Goal: Transaction & Acquisition: Purchase product/service

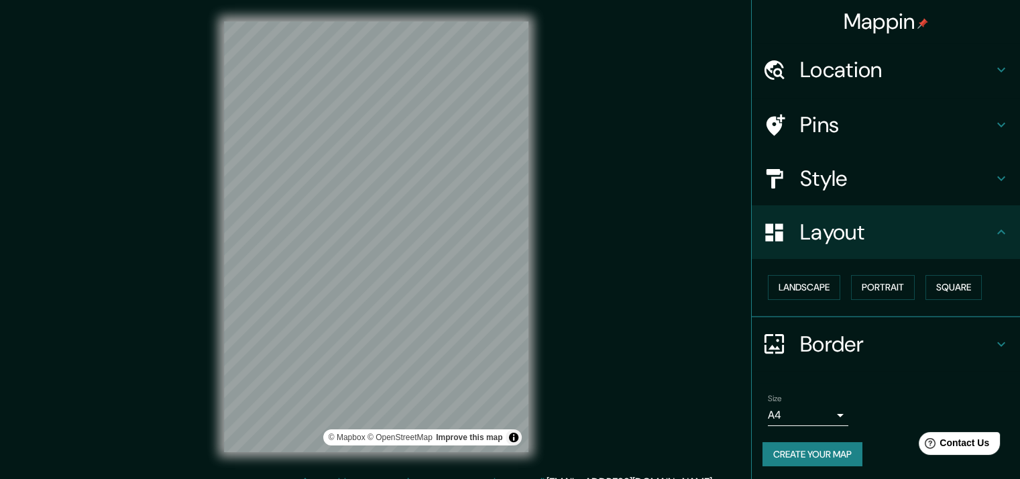
click at [821, 184] on h4 "Style" at bounding box center [896, 178] width 193 height 27
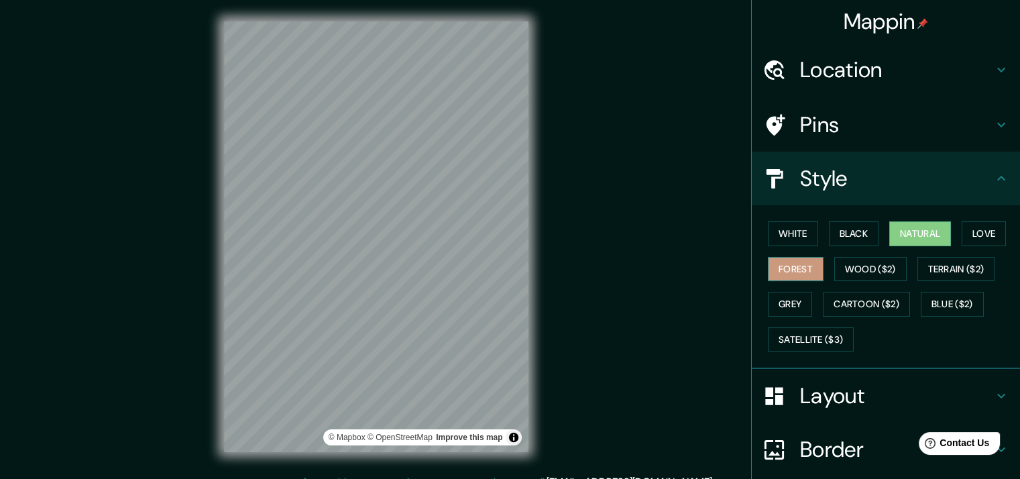
click at [773, 272] on button "Forest" at bounding box center [796, 269] width 56 height 25
click at [773, 264] on button "Forest" at bounding box center [796, 269] width 56 height 25
click at [781, 231] on button "White" at bounding box center [793, 233] width 50 height 25
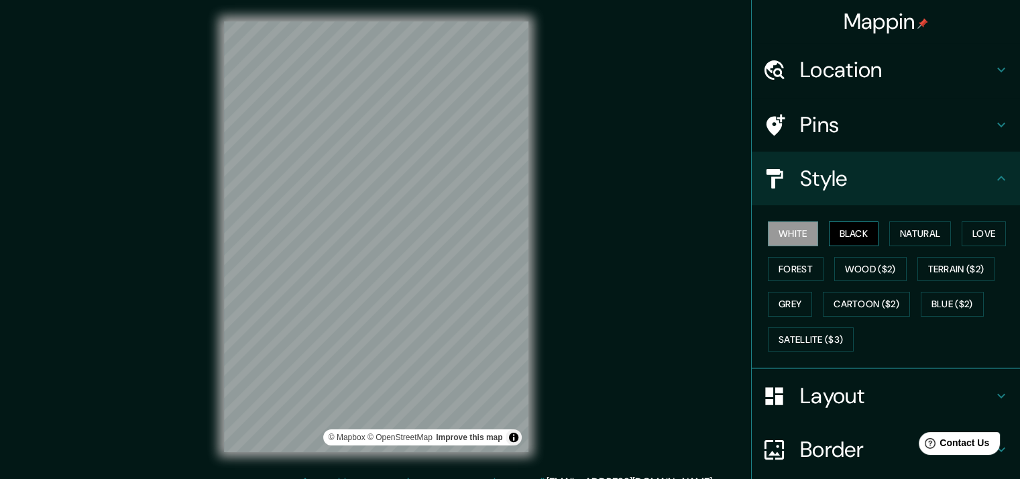
click at [837, 226] on button "Black" at bounding box center [854, 233] width 50 height 25
click at [926, 234] on button "Natural" at bounding box center [921, 233] width 62 height 25
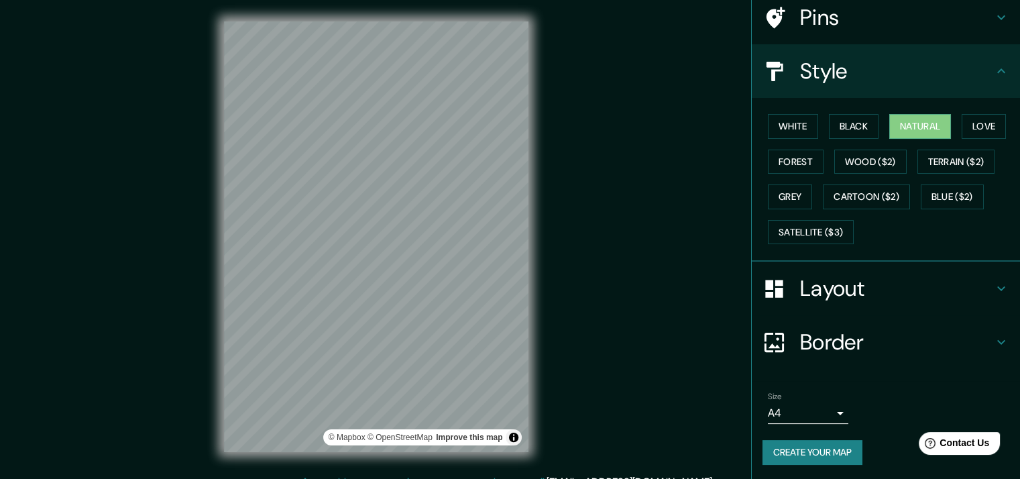
scroll to position [16, 0]
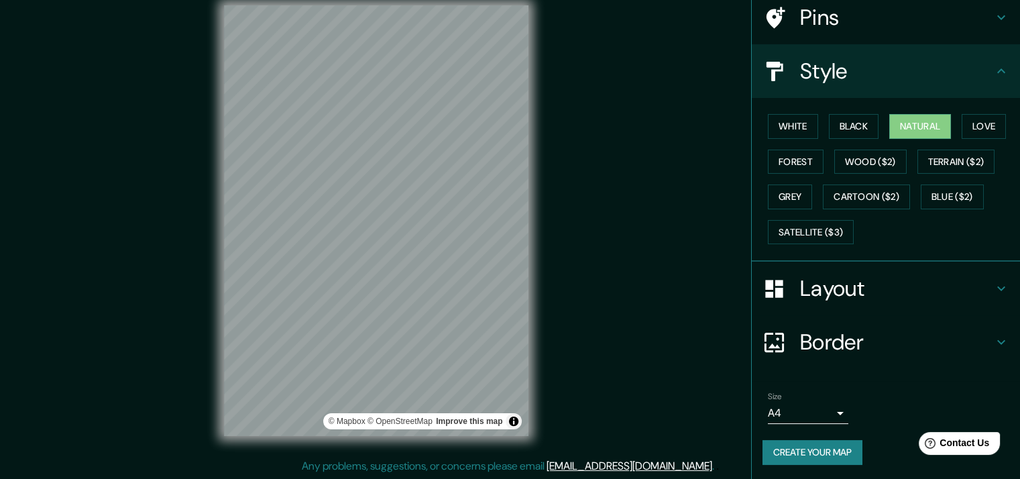
click at [781, 447] on button "Create your map" at bounding box center [813, 452] width 100 height 25
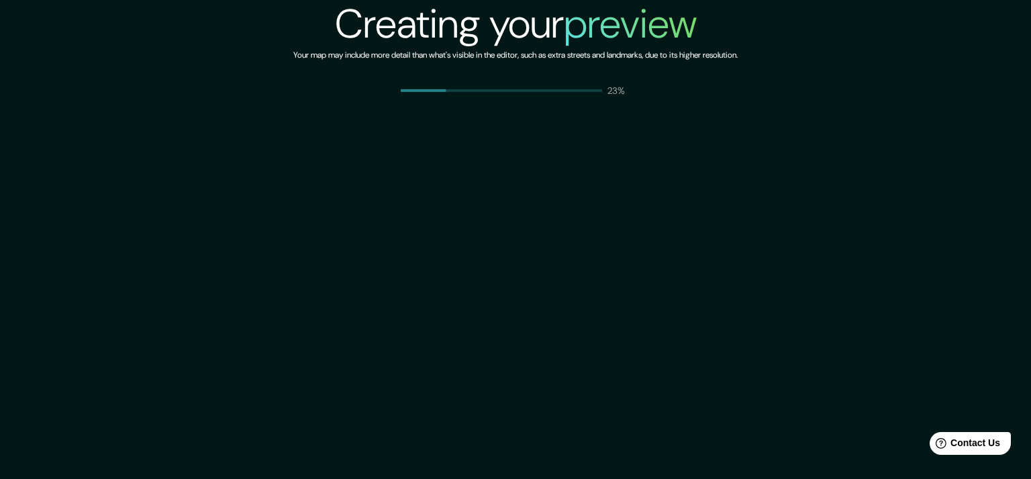
click at [293, 113] on div "Creating your preview Your map may include more detail than what's visible in t…" at bounding box center [515, 239] width 1031 height 479
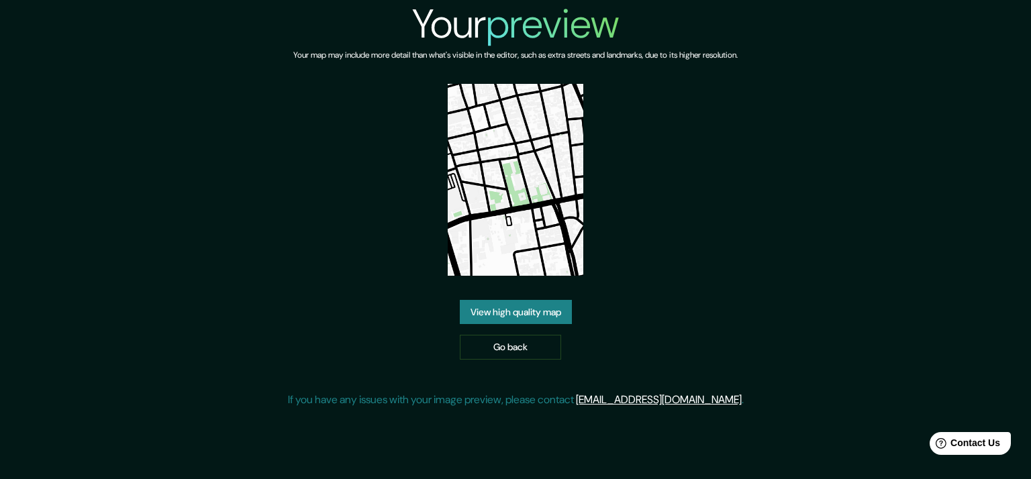
click at [530, 318] on link "View high quality map" at bounding box center [516, 312] width 112 height 25
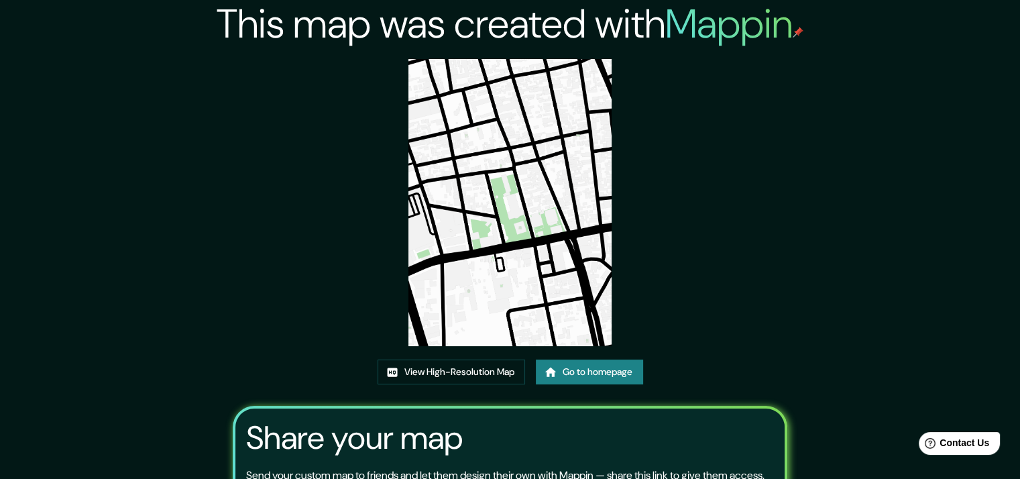
click at [506, 288] on img at bounding box center [510, 202] width 203 height 287
drag, startPoint x: 509, startPoint y: 285, endPoint x: 448, endPoint y: 342, distance: 83.1
click at [448, 344] on img at bounding box center [510, 202] width 203 height 287
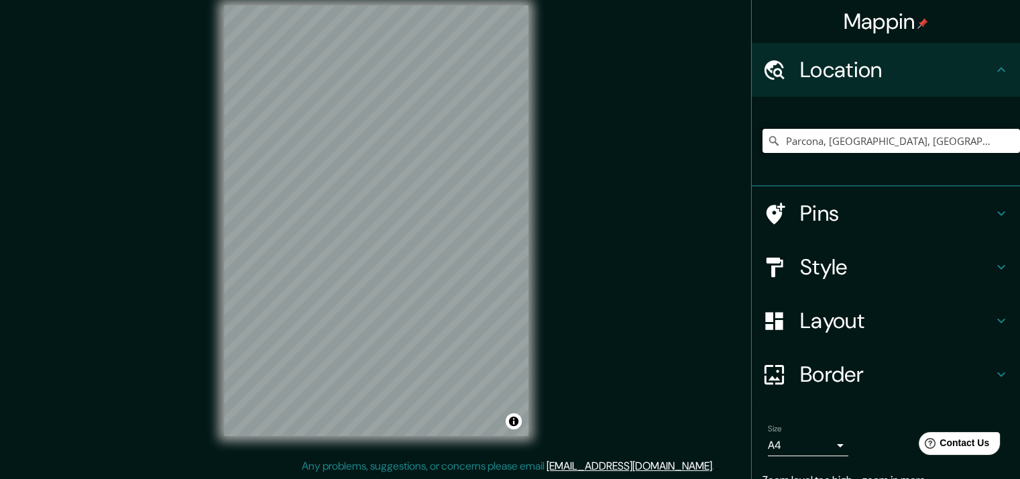
click at [929, 143] on input "Parcona, Departamento de Ica, Perú" at bounding box center [892, 141] width 258 height 24
click at [956, 143] on input "Parcona, Departamento de Ica, Perú" at bounding box center [892, 141] width 258 height 24
click at [967, 138] on input "Parcona, Departamento de Ica, Perú" at bounding box center [892, 141] width 258 height 24
click at [205, 234] on div "© Mapbox © OpenStreetMap Improve this map" at bounding box center [377, 221] width 348 height 474
click at [211, 250] on div "© Mapbox © OpenStreetMap Improve this map" at bounding box center [377, 221] width 348 height 474
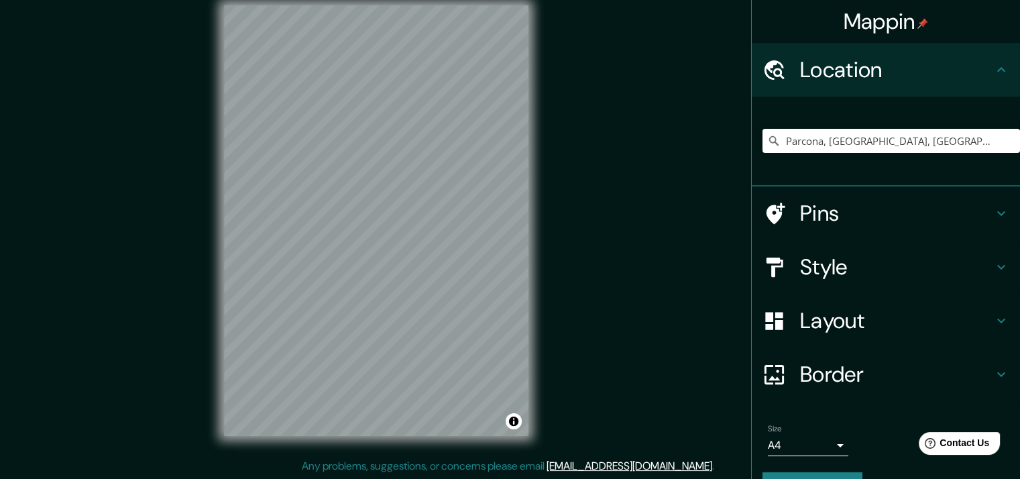
click at [46, 301] on div "Mappin Location Parcona, Departamento de Ica, Perú Pins Style Layout Border Cho…" at bounding box center [510, 232] width 1020 height 496
click at [614, 170] on div "Mappin Location Parcona, Departamento de Ica, Perú Pins Style Layout Border Cho…" at bounding box center [510, 232] width 1020 height 496
